Goal: Task Accomplishment & Management: Complete application form

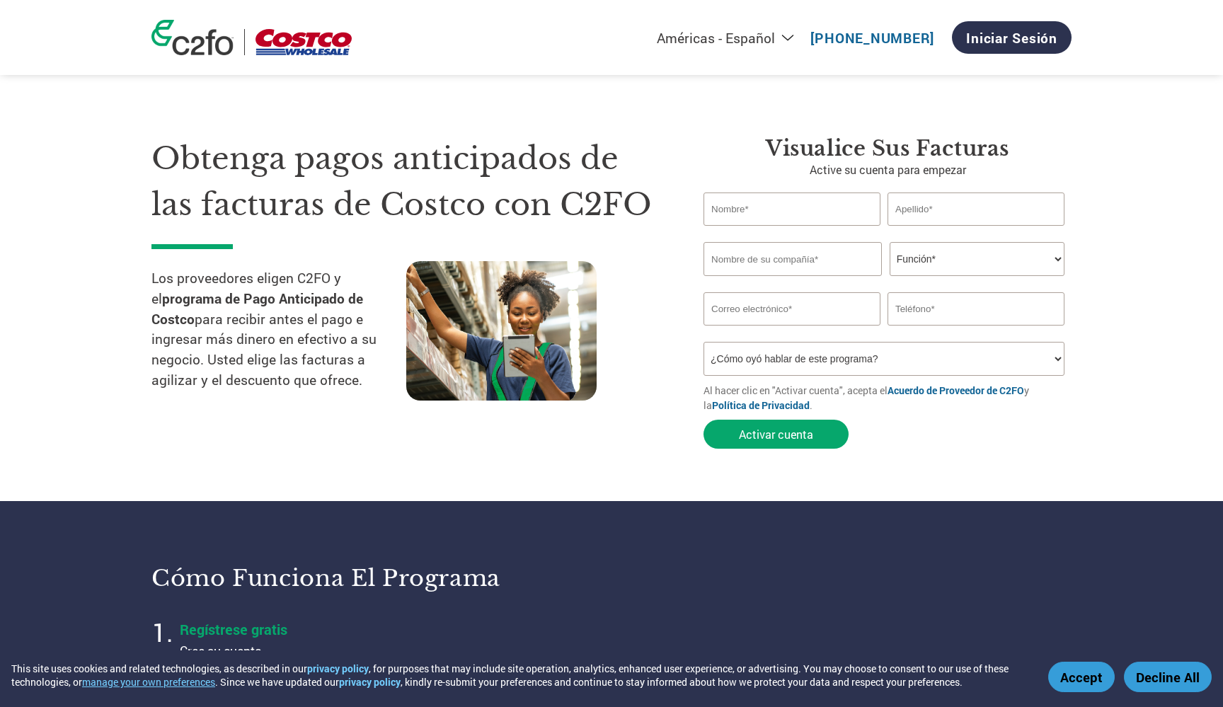
select select "es-MX"
click at [283, 398] on div "Los proveedores eligen C2FO y el programa de Pago Anticipado de Costco para rec…" at bounding box center [278, 333] width 255 height 144
type input "David"
type input "Friedeberg"
type input "OXOMIO"
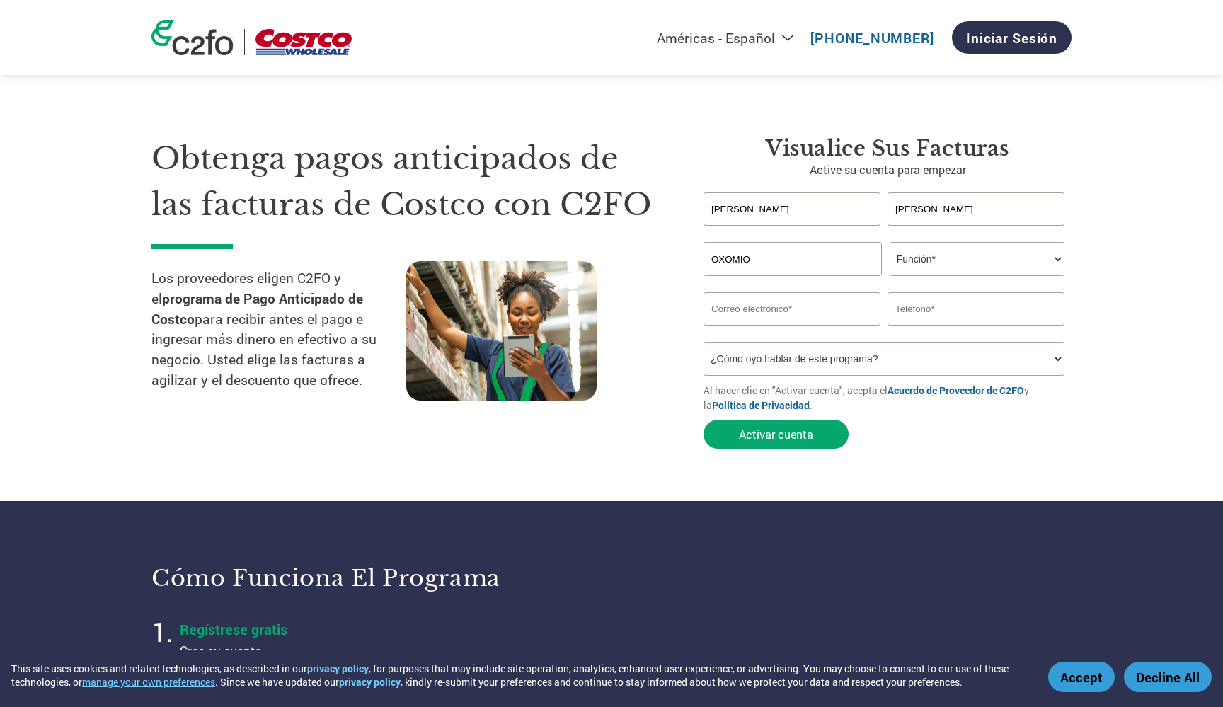
select select "OWNER_FOUNDER"
click at [1148, 243] on section "Obtenga pagos anticipados de las facturas de Costco con C2FO Los proveedores el…" at bounding box center [611, 279] width 1223 height 444
type input "david@oxom.io"
click at [947, 306] on input "text" at bounding box center [975, 308] width 177 height 33
type input "5585266131"
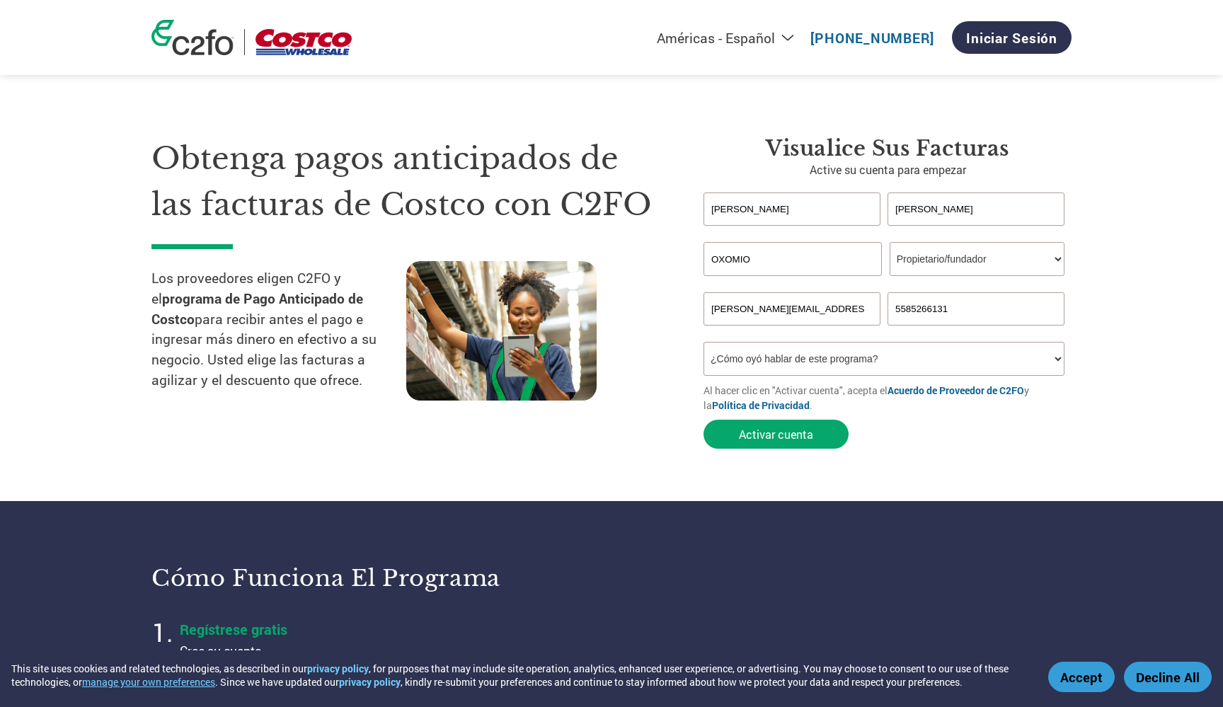
select select "Other"
click at [645, 448] on div "Obtenga pagos anticipados de las facturas de Costco con C2FO Los proveedores el…" at bounding box center [416, 296] width 531 height 320
click at [1078, 665] on button "Accept" at bounding box center [1081, 677] width 67 height 30
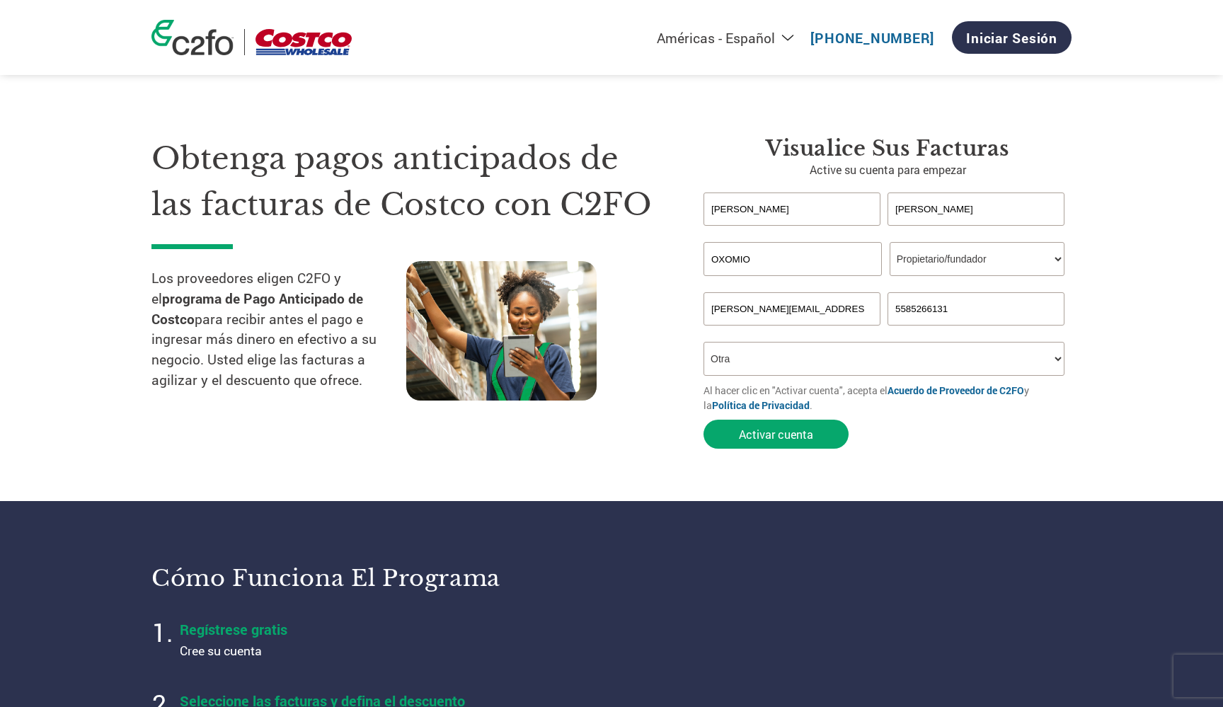
click at [759, 471] on section "Obtenga pagos anticipados de las facturas de Costco con C2FO Los proveedores el…" at bounding box center [611, 279] width 1223 height 444
click at [826, 473] on section "Obtenga pagos anticipados de las facturas de Costco con C2FO Los proveedores el…" at bounding box center [611, 279] width 1223 height 444
click at [764, 426] on button "Activar cuenta" at bounding box center [775, 434] width 145 height 29
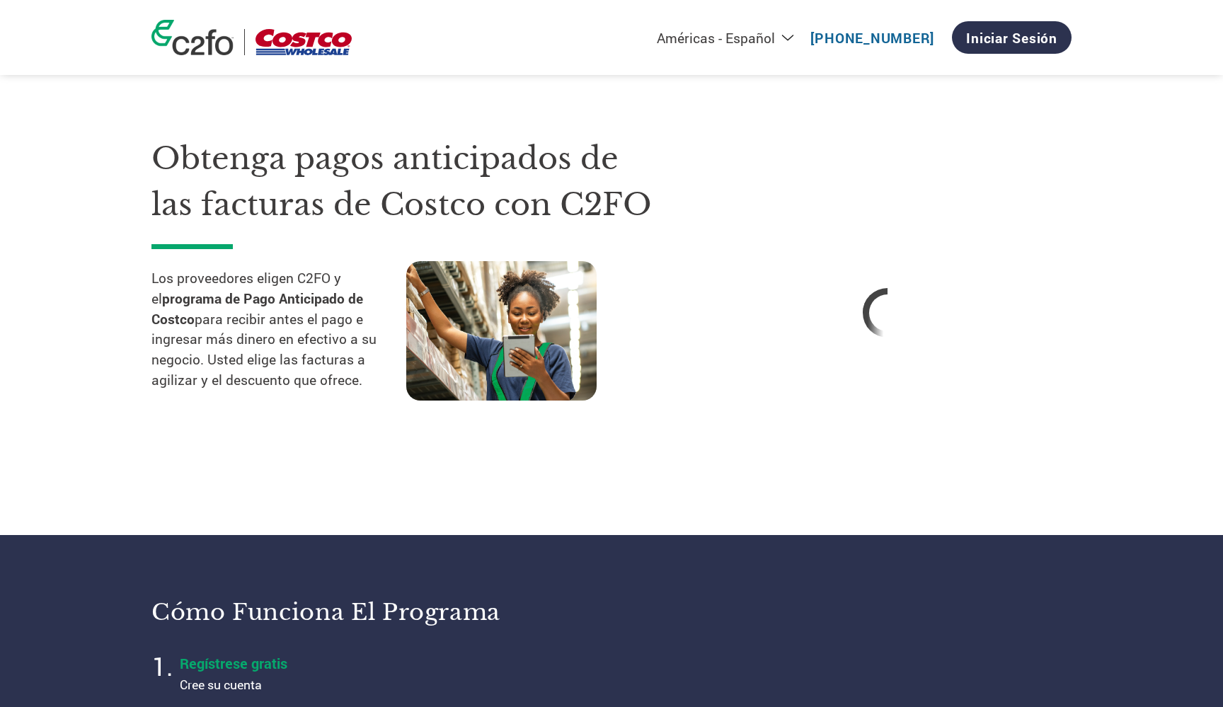
select select "es-MX"
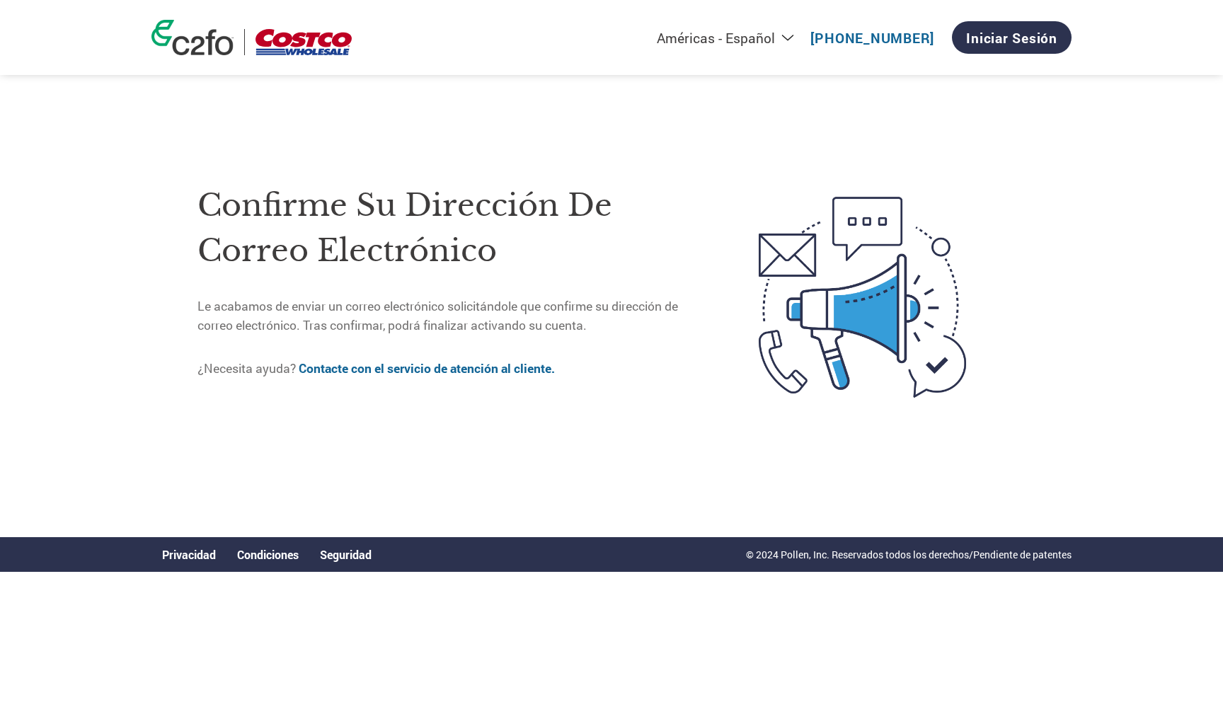
click at [266, 42] on img at bounding box center [303, 42] width 96 height 26
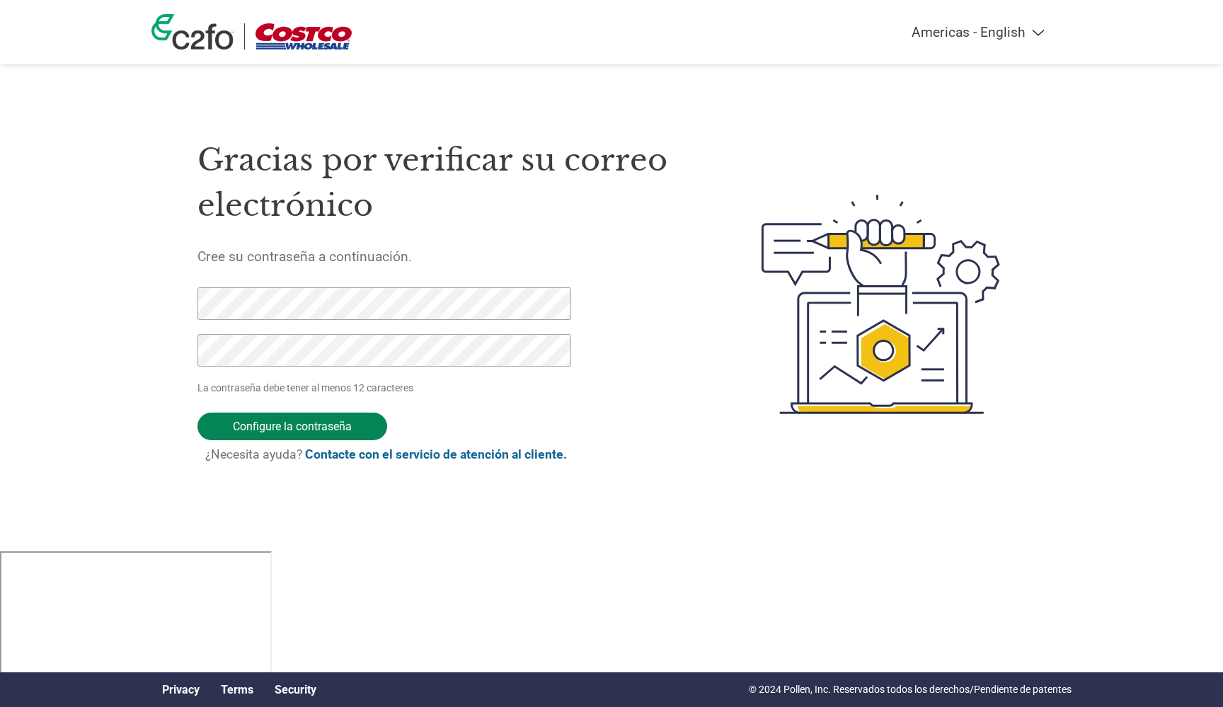
click at [304, 426] on input "Configure la contraseña" at bounding box center [292, 427] width 190 height 28
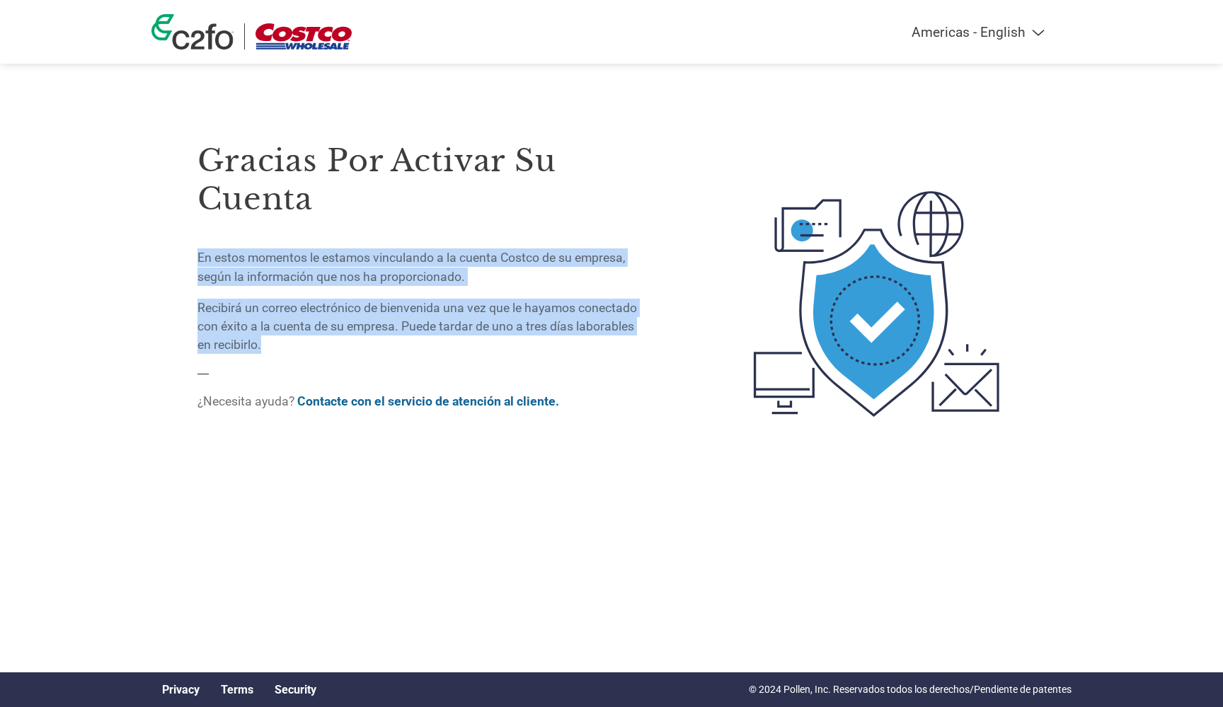
drag, startPoint x: 197, startPoint y: 258, endPoint x: 284, endPoint y: 339, distance: 119.2
click at [284, 339] on div "Gracias por activar su cuenta En estos momentos le estamos vinculando a la cuen…" at bounding box center [611, 304] width 920 height 386
copy div "En estos momentos le estamos vinculando a la cuenta Costco de su empresa, según…"
click at [515, 400] on link "Contacte con el servicio de atención al cliente." at bounding box center [428, 401] width 262 height 14
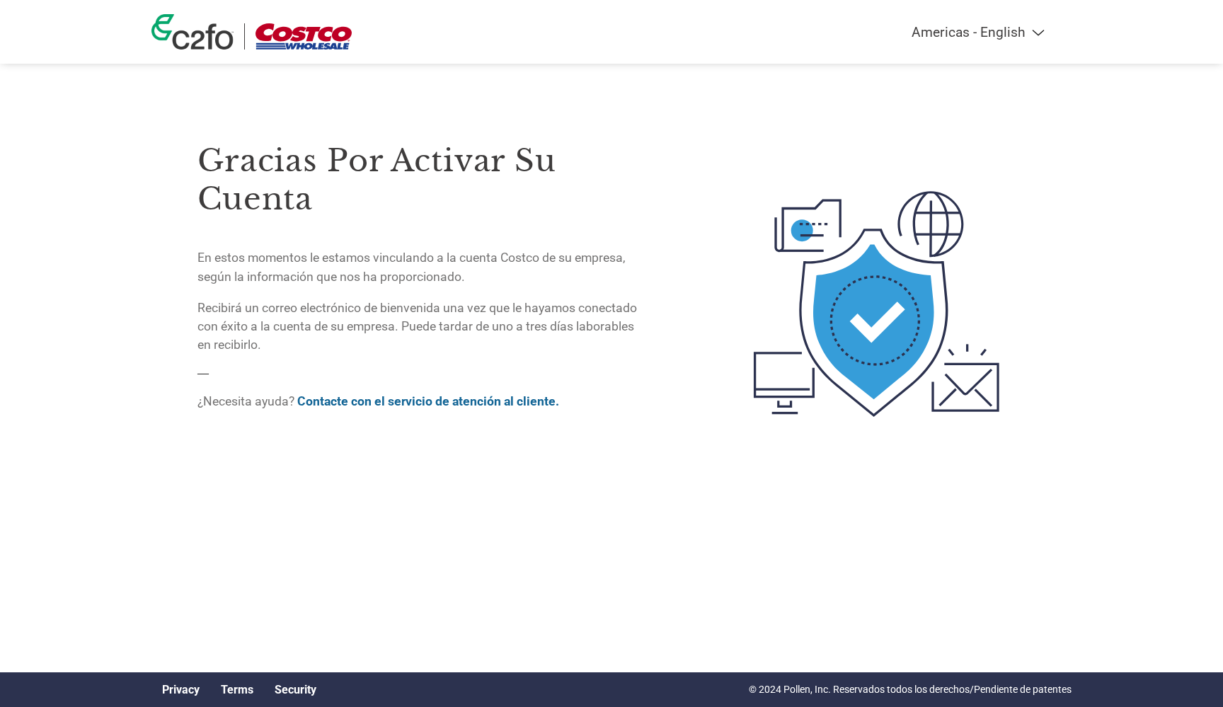
click at [683, 262] on div at bounding box center [835, 304] width 381 height 386
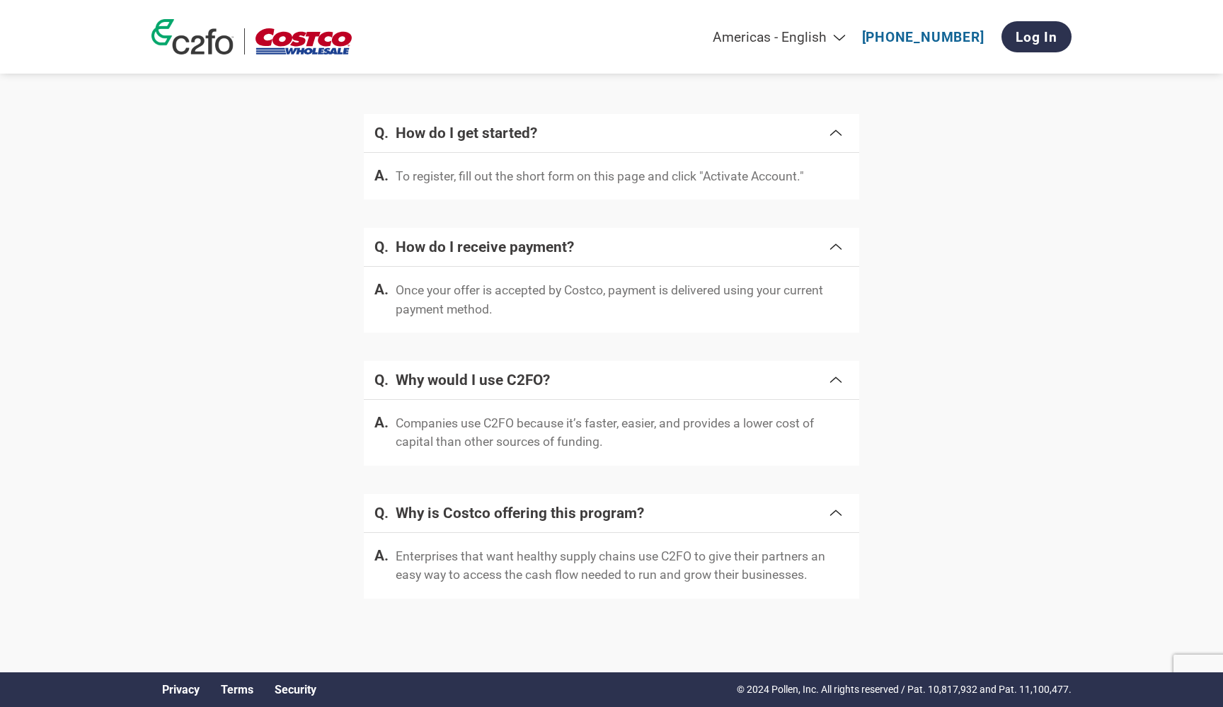
scroll to position [2629, 0]
click at [836, 255] on span at bounding box center [835, 246] width 17 height 20
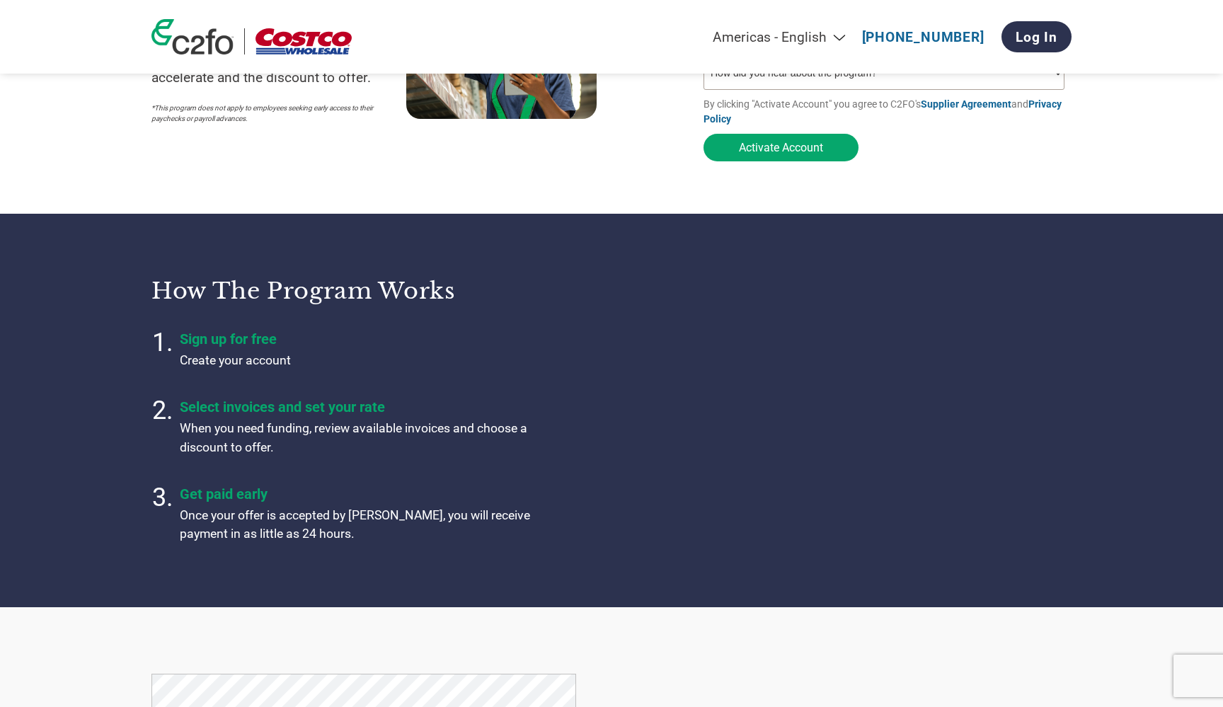
scroll to position [293, 0]
